Goal: Find contact information: Find contact information

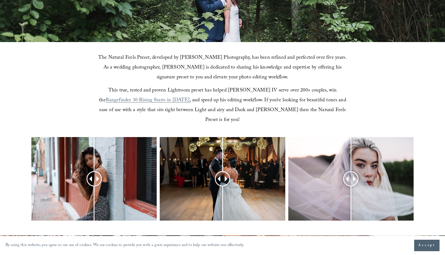
scroll to position [209, 0]
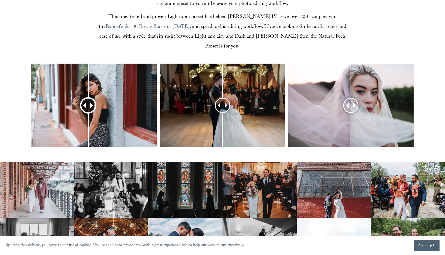
drag, startPoint x: 91, startPoint y: 95, endPoint x: 98, endPoint y: 88, distance: 9.8
click at [88, 98] on div at bounding box center [88, 105] width 15 height 15
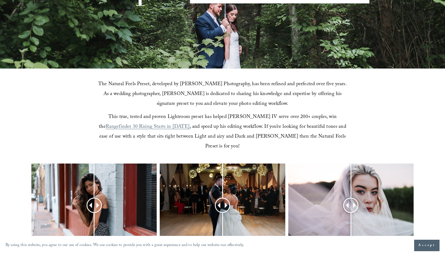
scroll to position [116, 0]
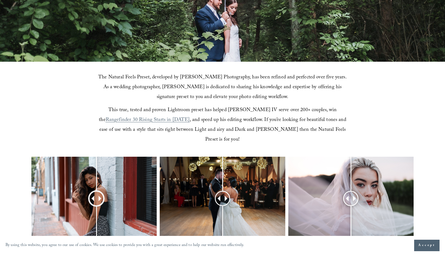
drag, startPoint x: 92, startPoint y: 188, endPoint x: 95, endPoint y: 186, distance: 3.7
click at [95, 191] on div at bounding box center [96, 198] width 14 height 14
drag, startPoint x: 226, startPoint y: 185, endPoint x: 229, endPoint y: 195, distance: 10.2
click at [229, 195] on div at bounding box center [229, 198] width 14 height 14
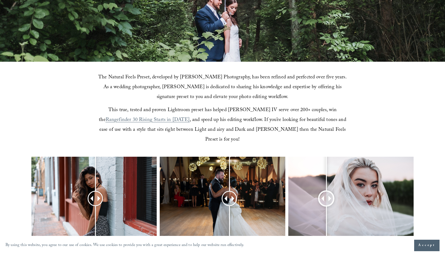
drag, startPoint x: 353, startPoint y: 187, endPoint x: 326, endPoint y: 192, distance: 27.2
click at [326, 192] on div at bounding box center [326, 198] width 14 height 14
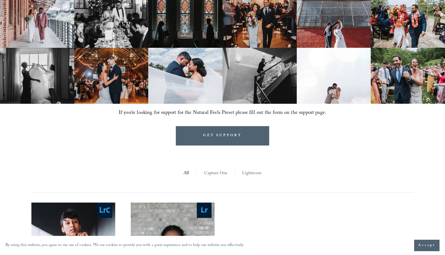
scroll to position [518, 0]
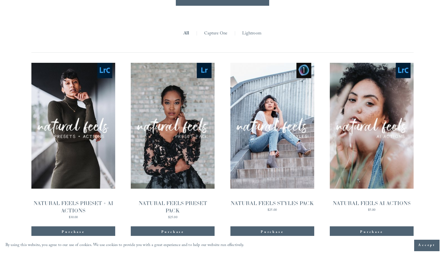
click at [220, 29] on link "Capture One" at bounding box center [215, 33] width 23 height 8
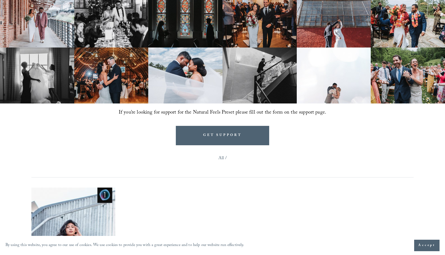
scroll to position [422, 0]
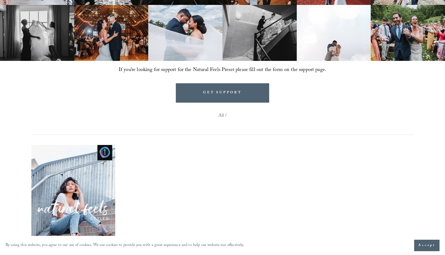
click at [221, 112] on link "All" at bounding box center [220, 116] width 5 height 8
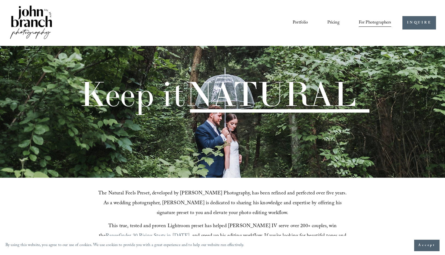
click at [326, 22] on nav "Portfolio Pricing For Photographers Presets Education Courses Blog" at bounding box center [341, 22] width 98 height 9
click at [333, 22] on link "Pricing" at bounding box center [333, 22] width 12 height 9
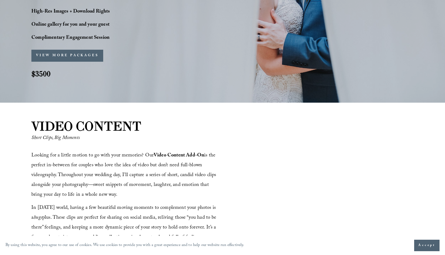
scroll to position [593, 0]
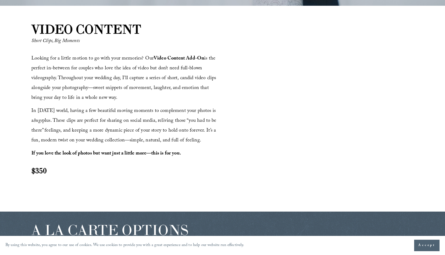
click at [150, 155] on strong "If you love the look of photos but want just a little more—this is for you." at bounding box center [105, 153] width 149 height 8
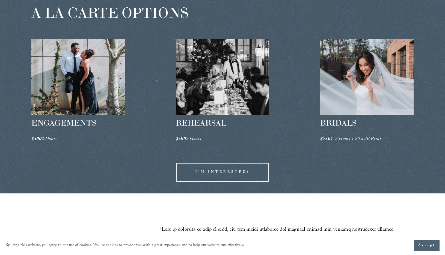
scroll to position [1220, 0]
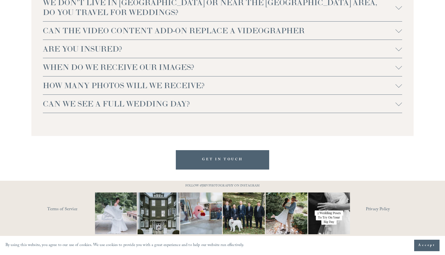
click at [428, 247] on span "Accept" at bounding box center [426, 244] width 17 height 5
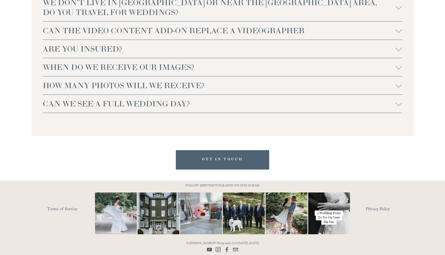
scroll to position [1216, 0]
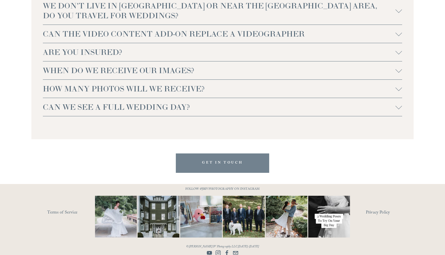
click at [230, 158] on link "GET IN TOUCH" at bounding box center [222, 162] width 93 height 19
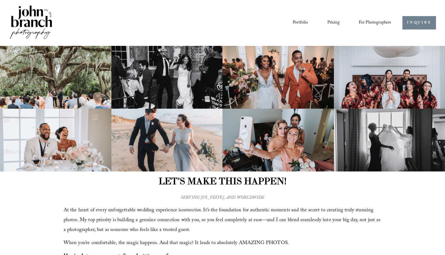
click at [418, 24] on link "INQUIRE" at bounding box center [419, 22] width 34 height 13
